Goal: Task Accomplishment & Management: Complete application form

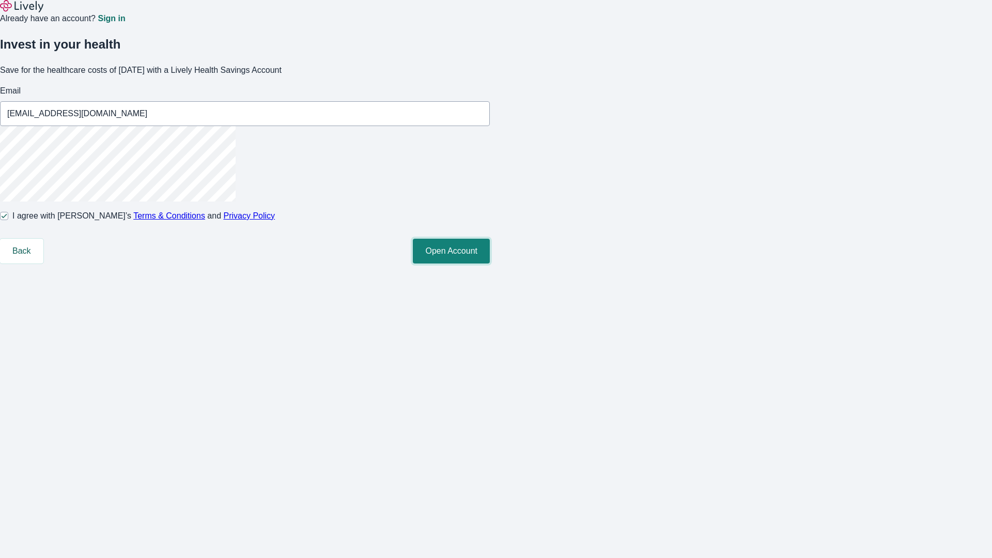
click at [490, 264] on button "Open Account" at bounding box center [451, 251] width 77 height 25
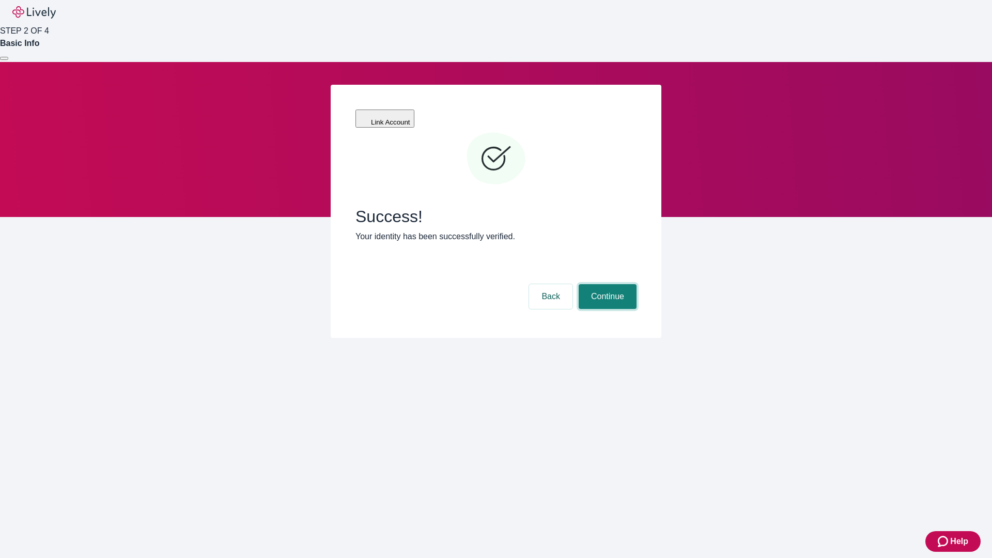
click at [606, 284] on button "Continue" at bounding box center [608, 296] width 58 height 25
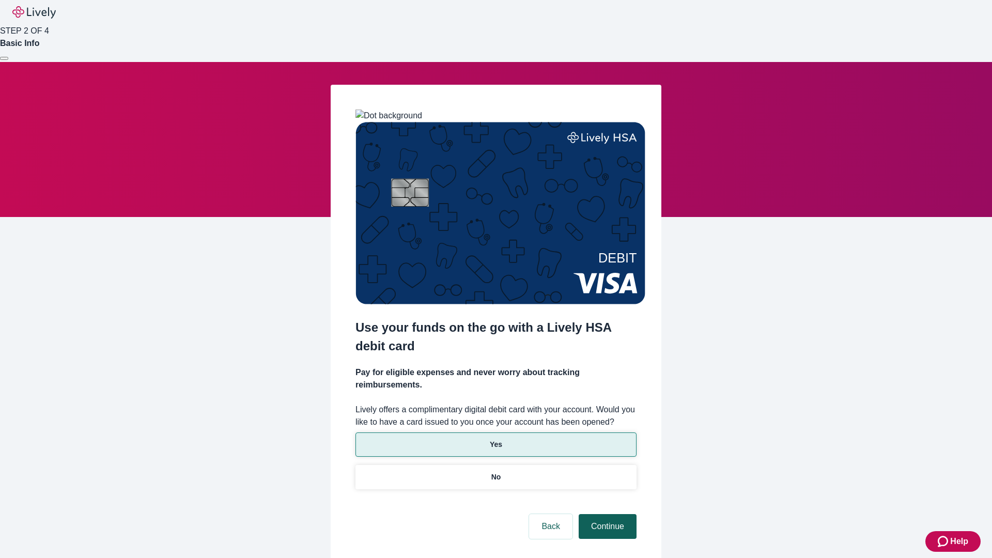
click at [496, 439] on p "Yes" at bounding box center [496, 444] width 12 height 11
click at [606, 514] on button "Continue" at bounding box center [608, 526] width 58 height 25
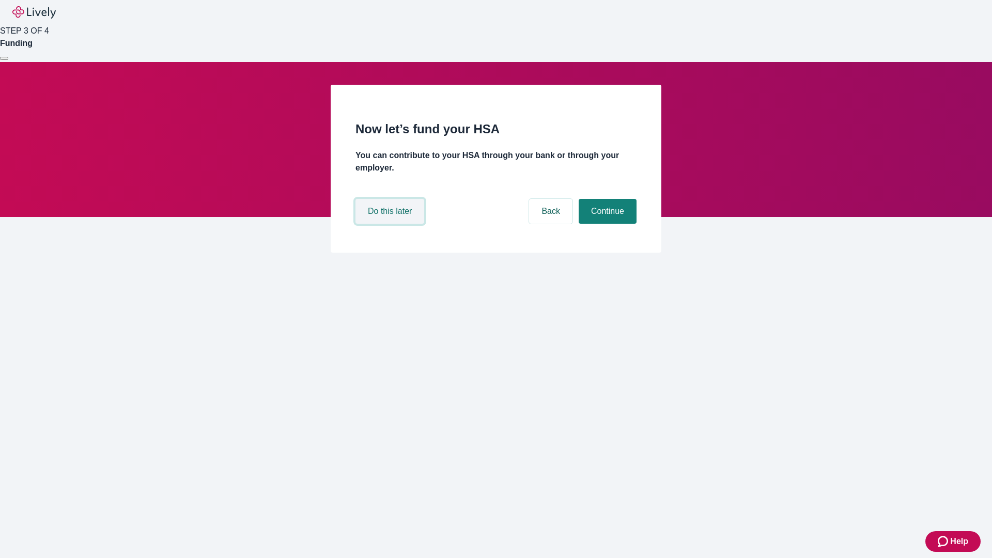
click at [391, 224] on button "Do this later" at bounding box center [390, 211] width 69 height 25
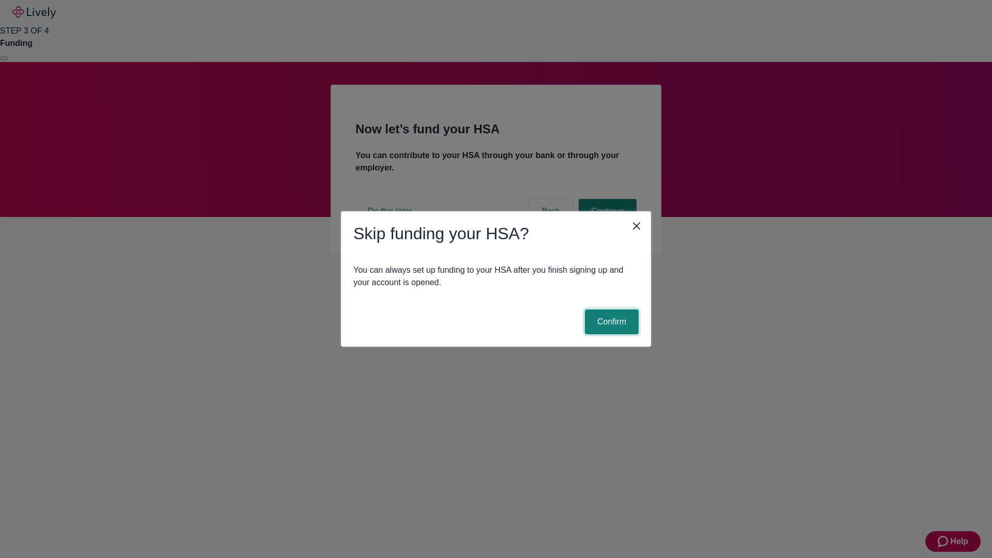
click at [610, 322] on button "Confirm" at bounding box center [612, 322] width 54 height 25
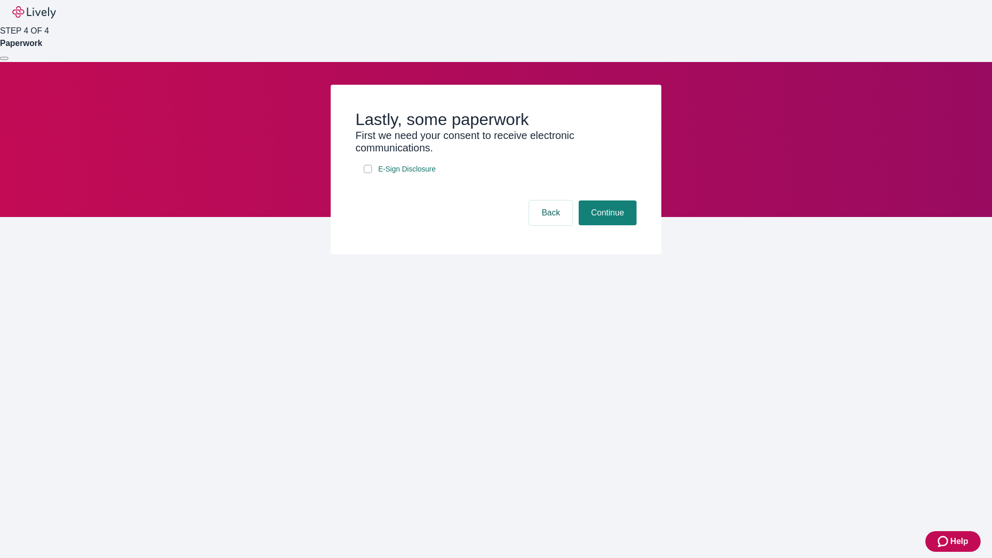
click at [368, 173] on input "E-Sign Disclosure" at bounding box center [368, 169] width 8 height 8
checkbox input "true"
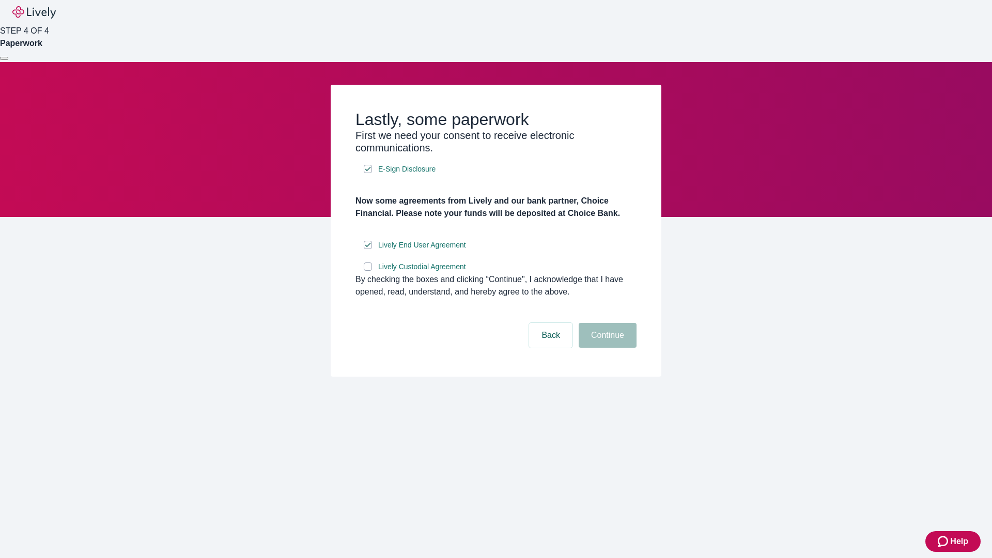
click at [368, 271] on input "Lively Custodial Agreement" at bounding box center [368, 267] width 8 height 8
checkbox input "true"
click at [606, 348] on button "Continue" at bounding box center [608, 335] width 58 height 25
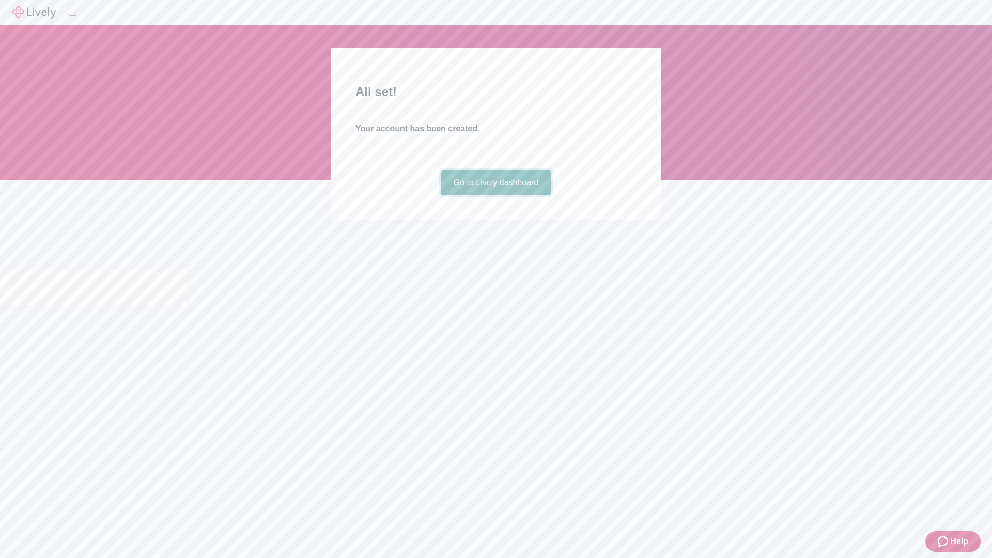
click at [496, 195] on link "Go to Lively dashboard" at bounding box center [496, 183] width 110 height 25
